Goal: Information Seeking & Learning: Learn about a topic

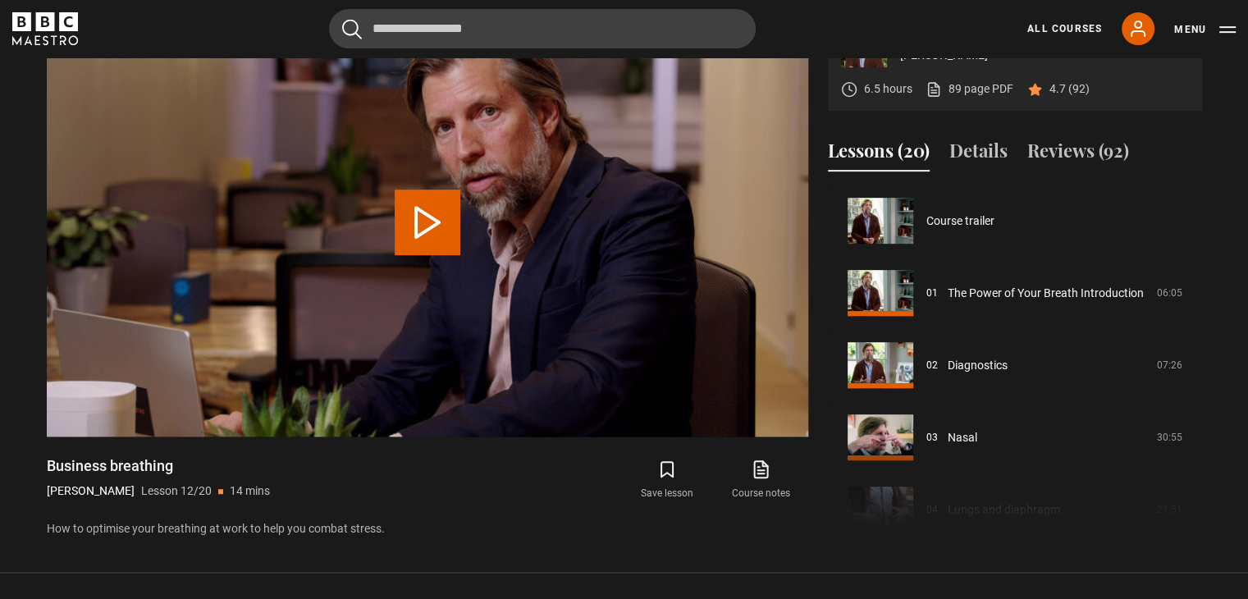
scroll to position [794, 0]
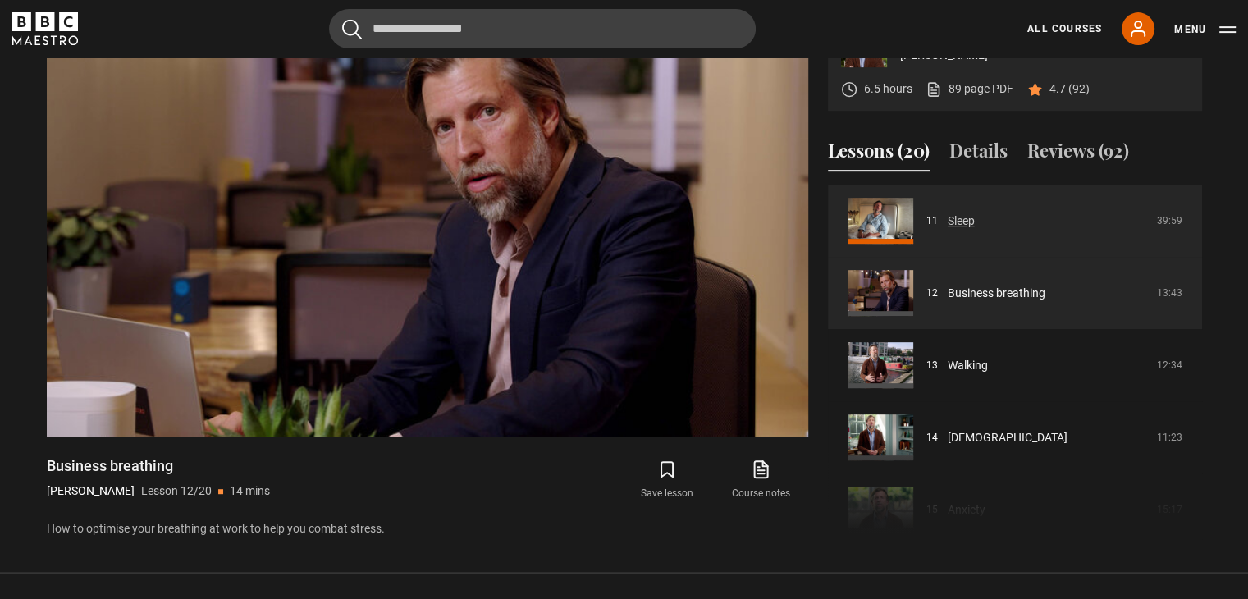
click at [975, 219] on link "Sleep" at bounding box center [961, 221] width 27 height 17
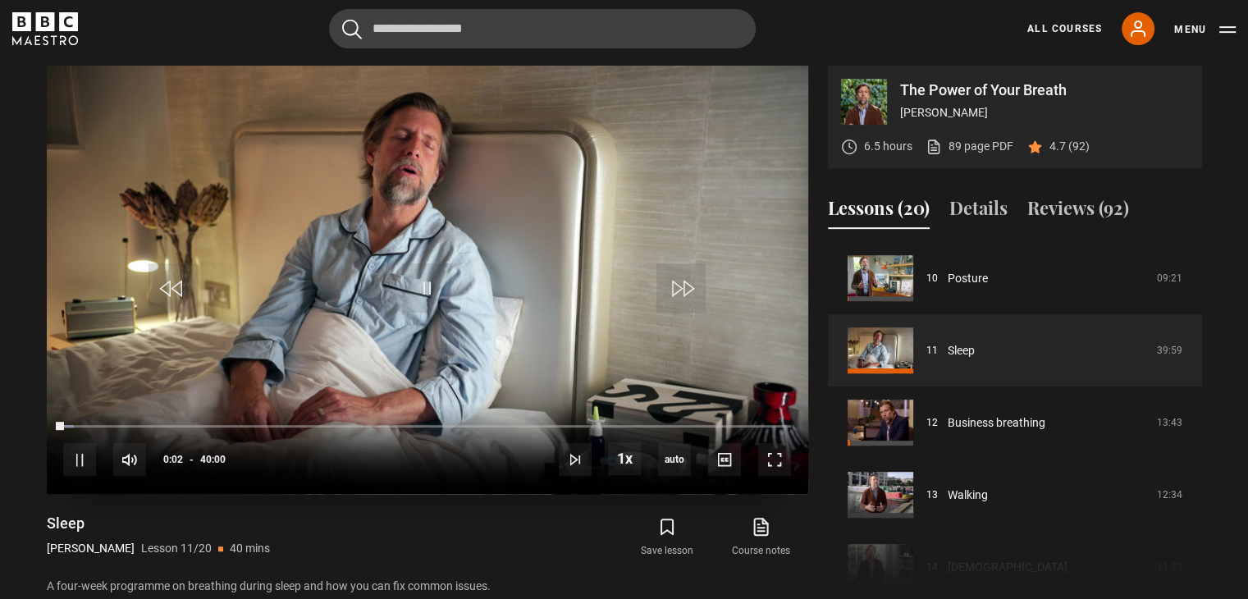
click at [778, 423] on div "10s Skip Back 10 seconds Pause 10s Skip Forward 10 seconds Loaded : 1.46% 38:49…" at bounding box center [428, 449] width 762 height 91
click at [778, 423] on div "10s Skip Back 10 seconds Pause 10s Skip Forward 10 seconds Loaded : 1.67% 38:49…" at bounding box center [428, 449] width 762 height 91
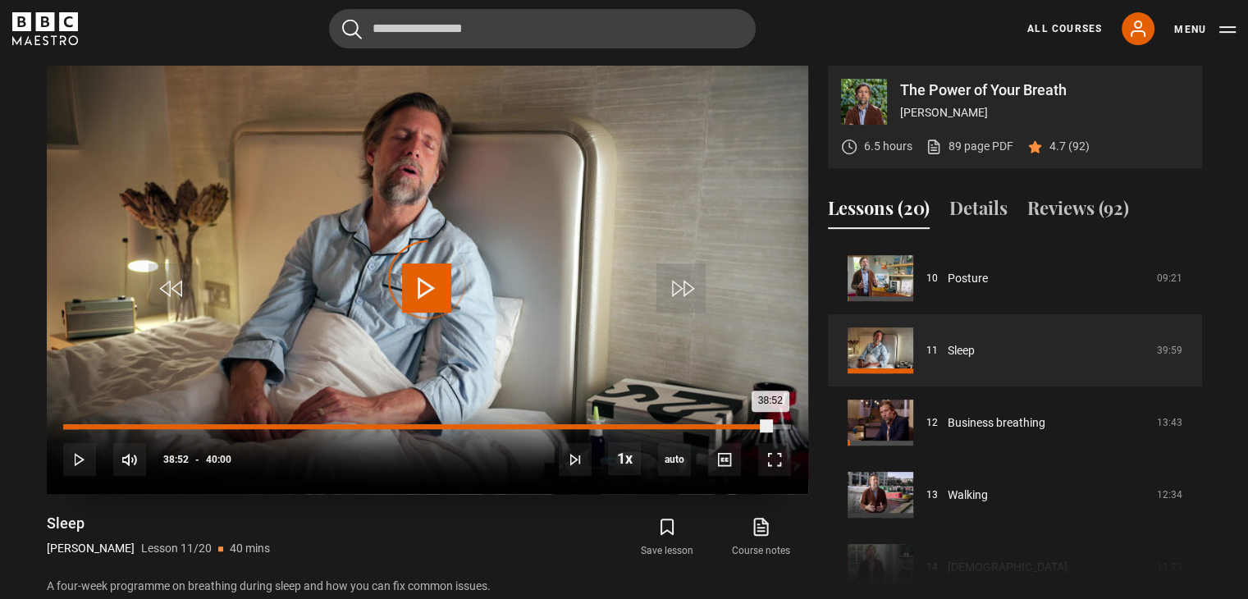
click at [770, 426] on div "Loaded : 2.08% 38:52 38:52" at bounding box center [426, 426] width 727 height 5
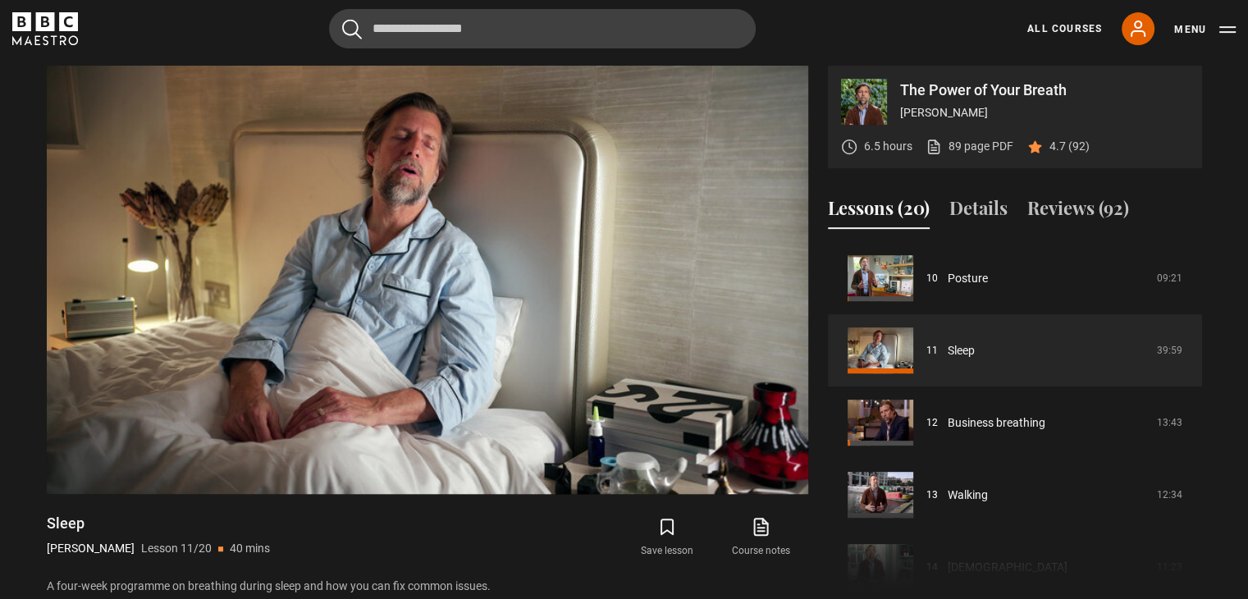
drag, startPoint x: 98, startPoint y: 525, endPoint x: 42, endPoint y: 528, distance: 56.7
click at [42, 528] on div "The Power of Your Breath [PERSON_NAME] 6.5 hours 89 page PDF (opens in new tab)…" at bounding box center [625, 331] width 1182 height 531
copy h1 "Sleep"
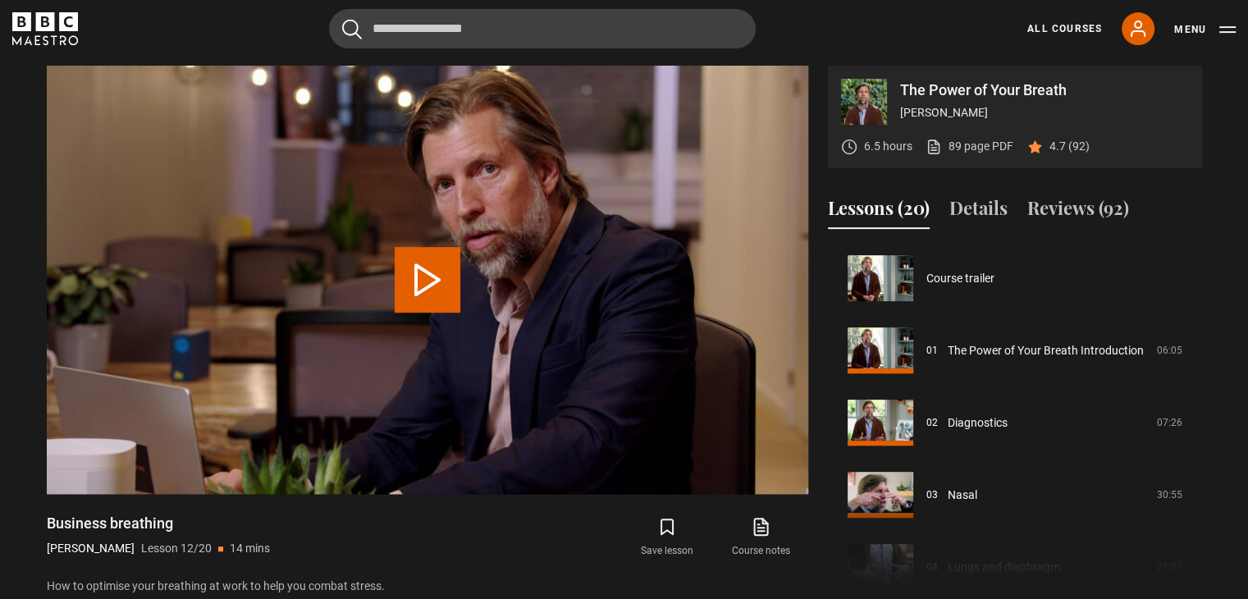
scroll to position [794, 0]
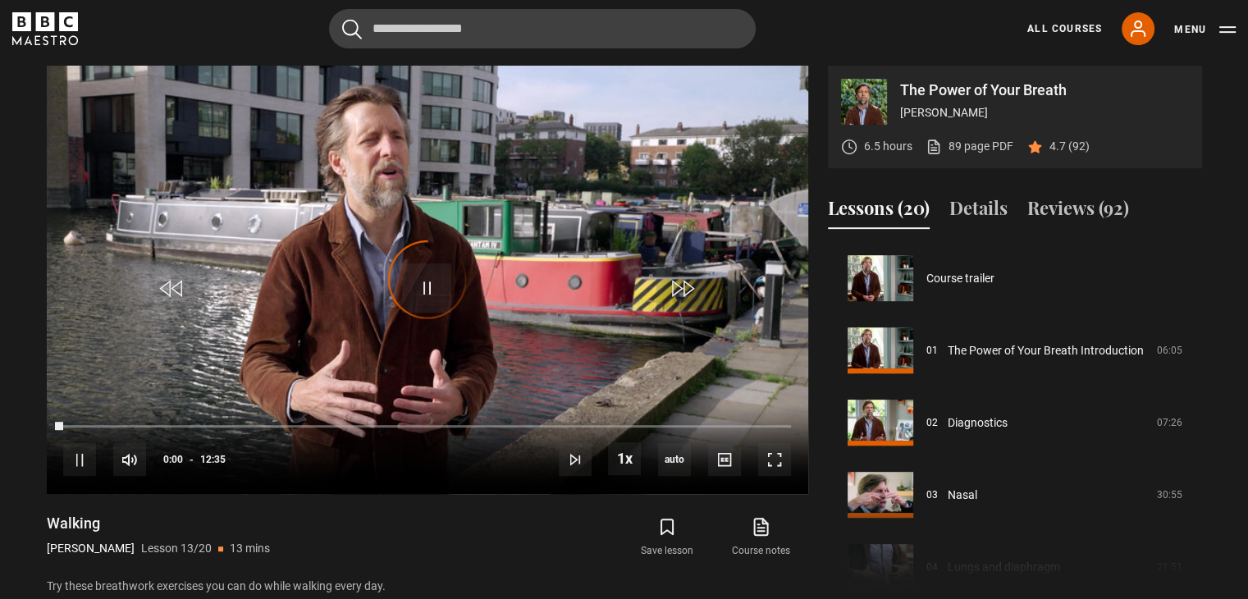
scroll to position [867, 0]
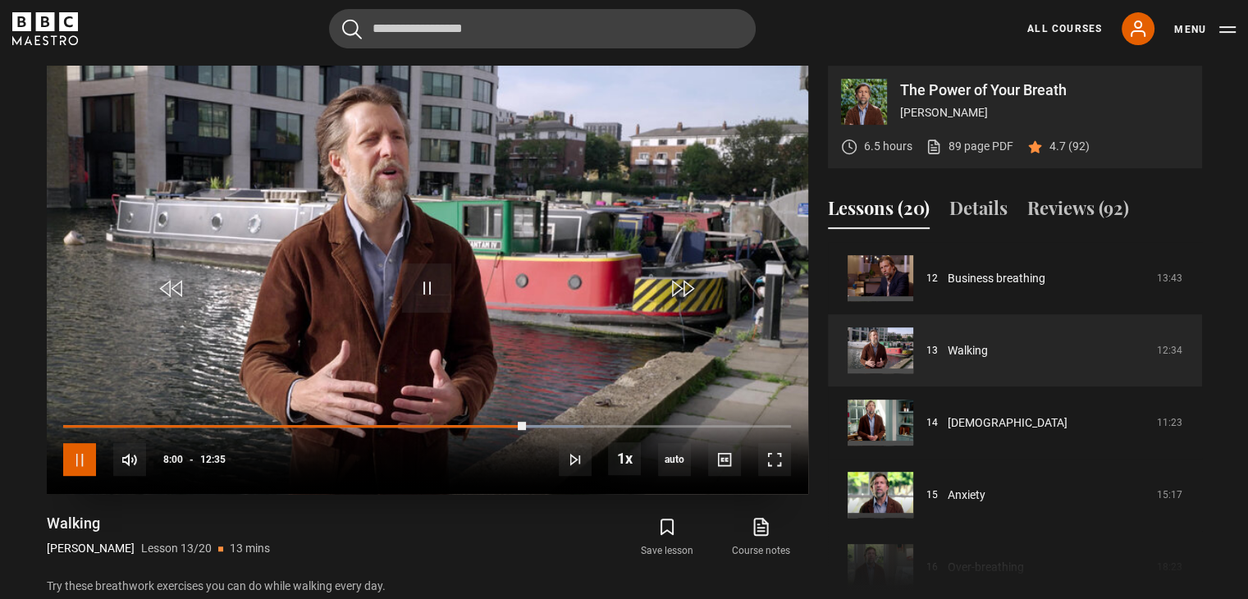
click at [89, 468] on span "Video Player" at bounding box center [79, 459] width 33 height 33
